Goal: Task Accomplishment & Management: Use online tool/utility

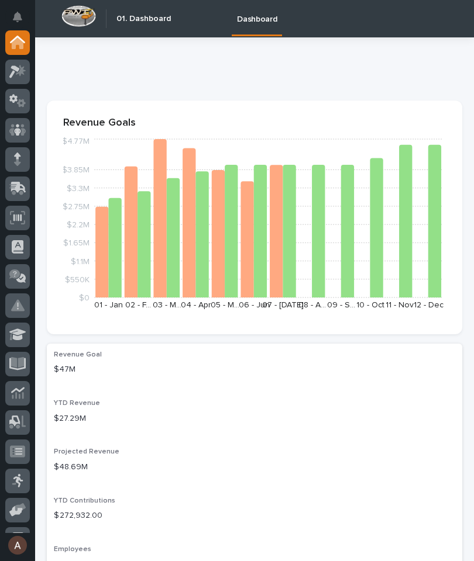
click at [25, 190] on icon at bounding box center [18, 187] width 15 height 11
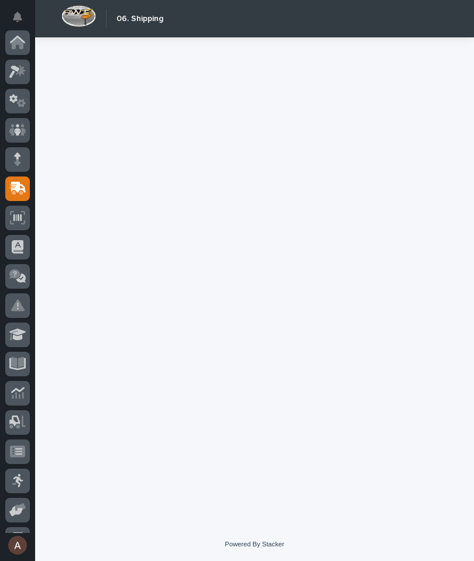
scroll to position [111, 0]
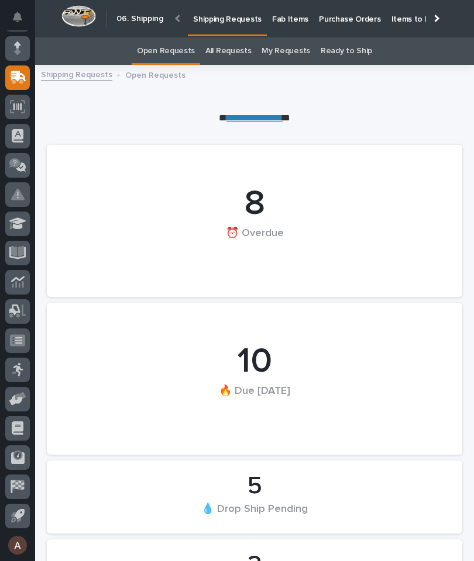
click at [284, 20] on p "Fab Items" at bounding box center [290, 12] width 36 height 25
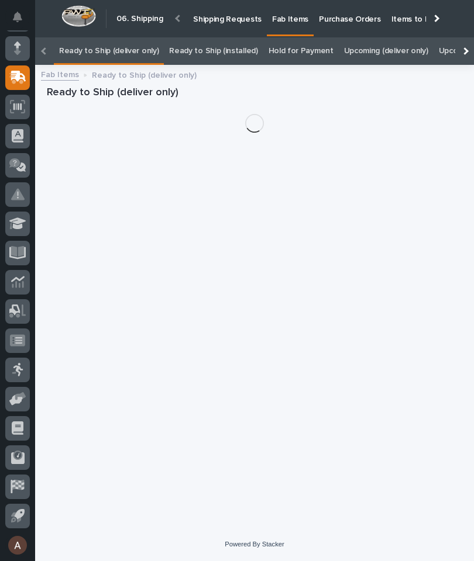
scroll to position [37, 0]
click at [464, 47] on div at bounding box center [465, 51] width 8 height 8
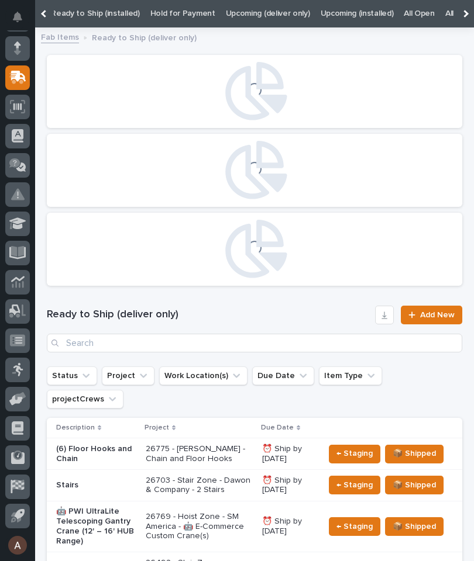
scroll to position [0, 0]
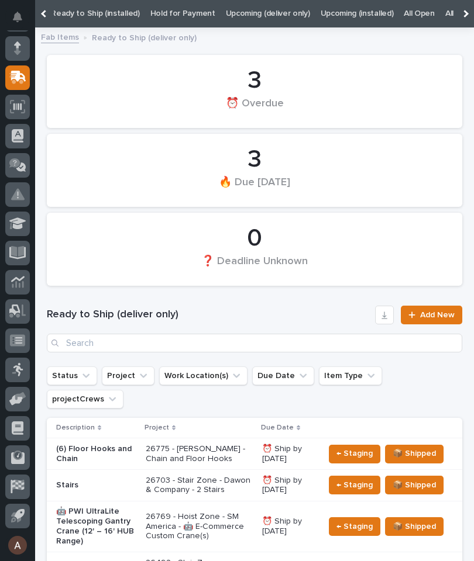
click at [445, 16] on link "All" at bounding box center [449, 13] width 8 height 27
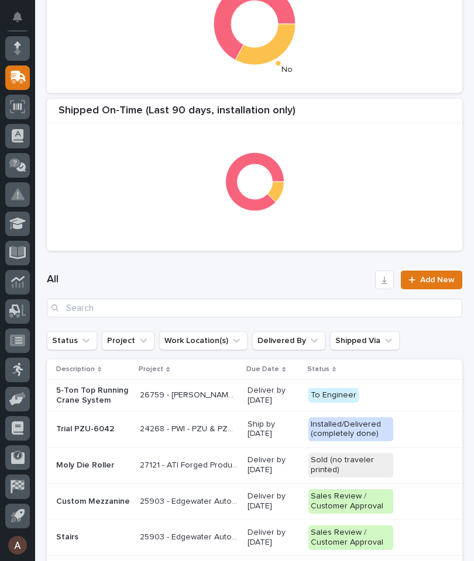
scroll to position [319, 0]
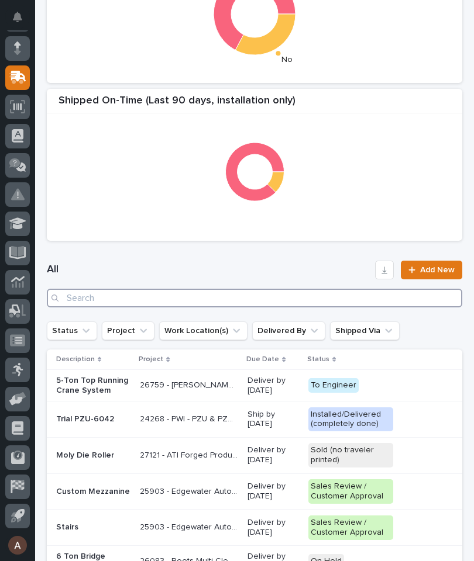
click at [314, 299] on input "Search" at bounding box center [254, 298] width 415 height 19
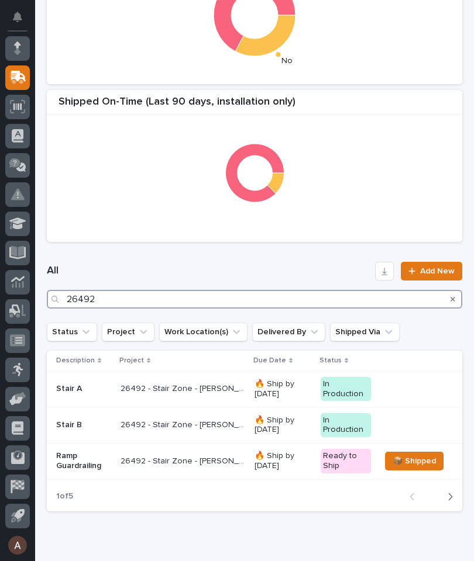
type input "26492"
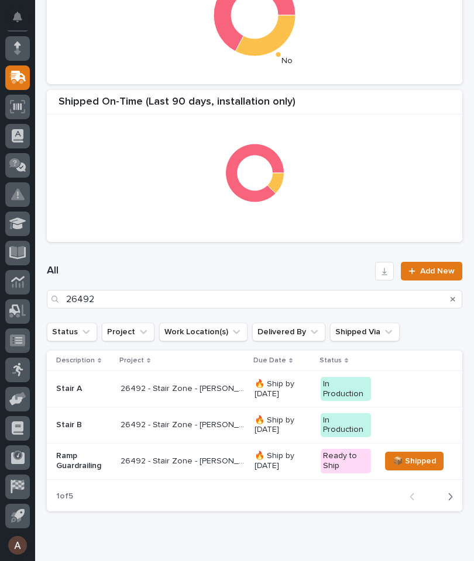
click at [315, 256] on div "All 26492 Add New" at bounding box center [254, 285] width 415 height 75
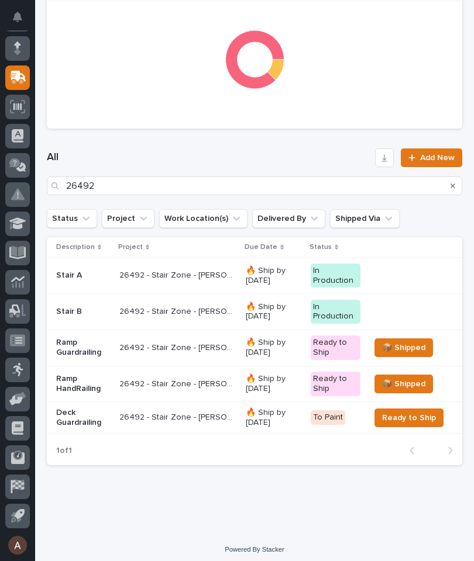
click at [71, 270] on div "Stair A" at bounding box center [83, 274] width 54 height 12
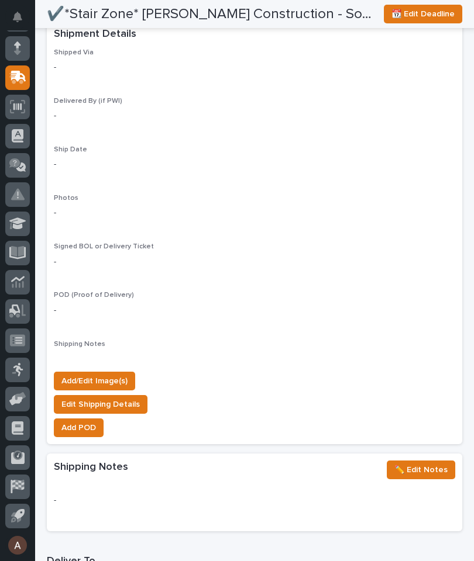
click at [118, 374] on span "Add/Edit Image(s)" at bounding box center [94, 381] width 66 height 14
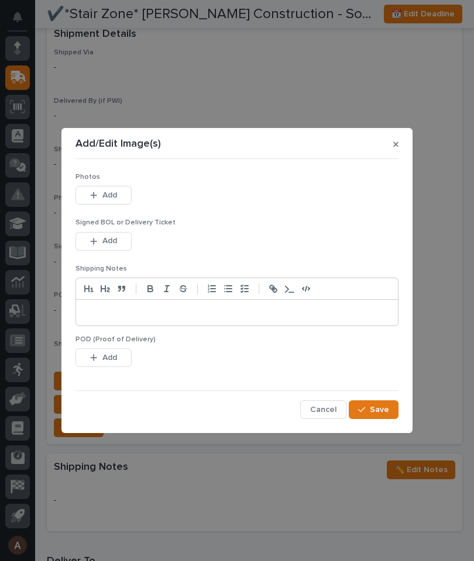
click at [123, 191] on button "Add" at bounding box center [103, 195] width 56 height 19
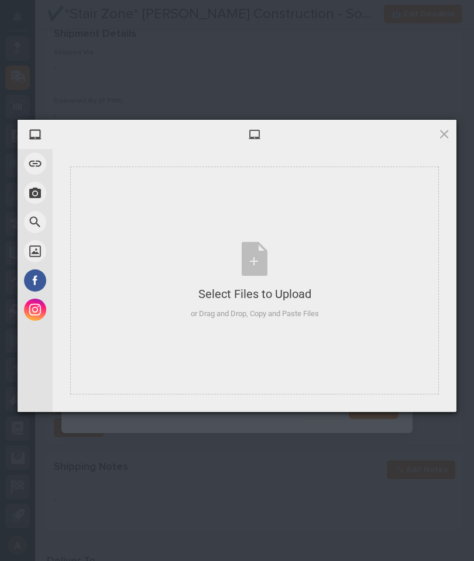
click at [395, 241] on div "Select Files to Upload or Drag and Drop, Copy and Paste Files" at bounding box center [254, 281] width 368 height 228
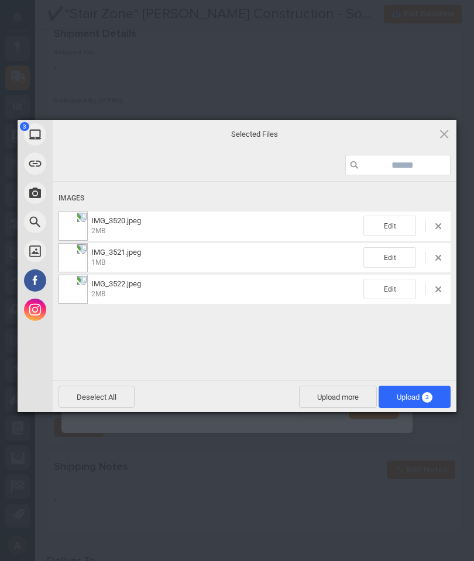
click at [429, 386] on span "Upload 3" at bounding box center [414, 397] width 72 height 22
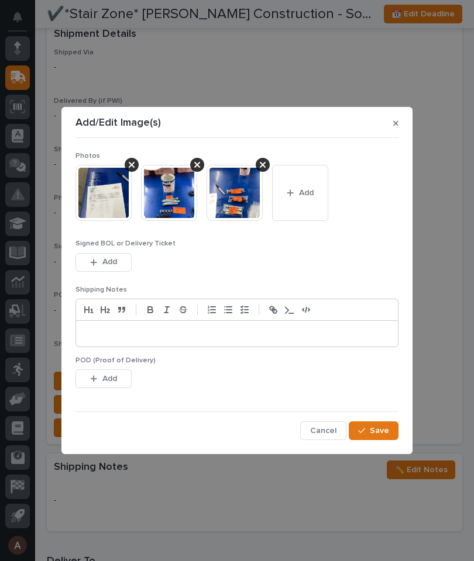
click at [381, 422] on button "Save" at bounding box center [373, 431] width 50 height 19
